Goal: Transaction & Acquisition: Purchase product/service

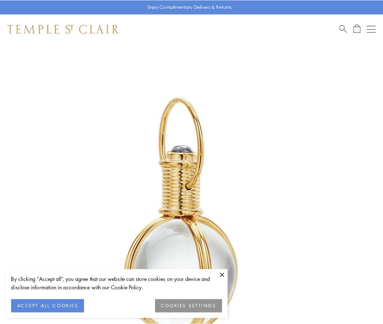
scroll to position [190, 0]
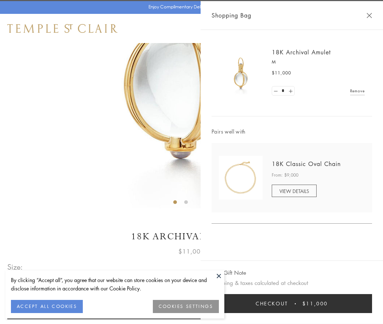
click at [292, 303] on button "Checkout $11,000" at bounding box center [292, 303] width 160 height 19
